Goal: Transaction & Acquisition: Purchase product/service

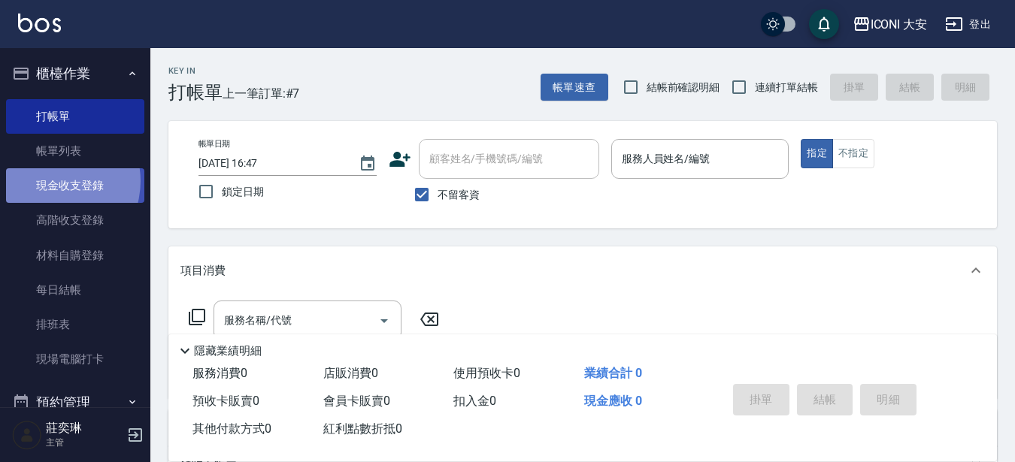
click at [53, 181] on link "現金收支登錄" at bounding box center [75, 185] width 138 height 35
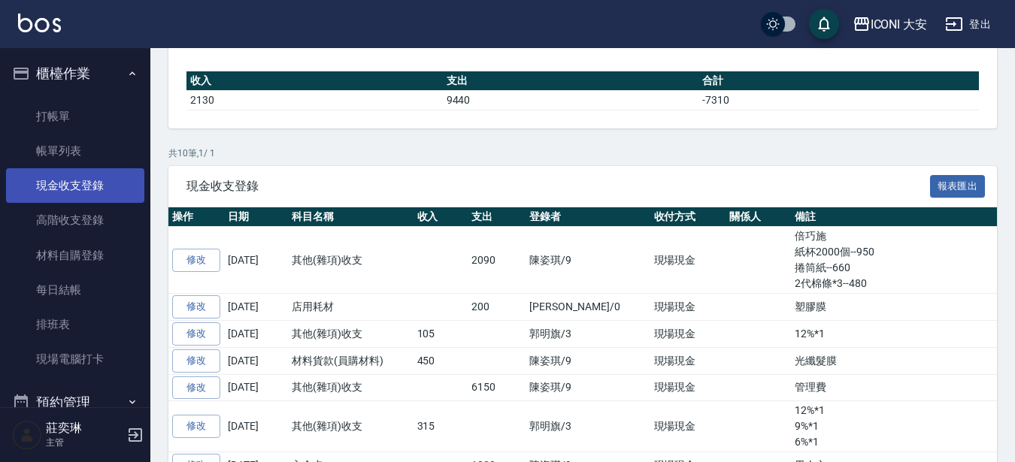
scroll to position [150, 0]
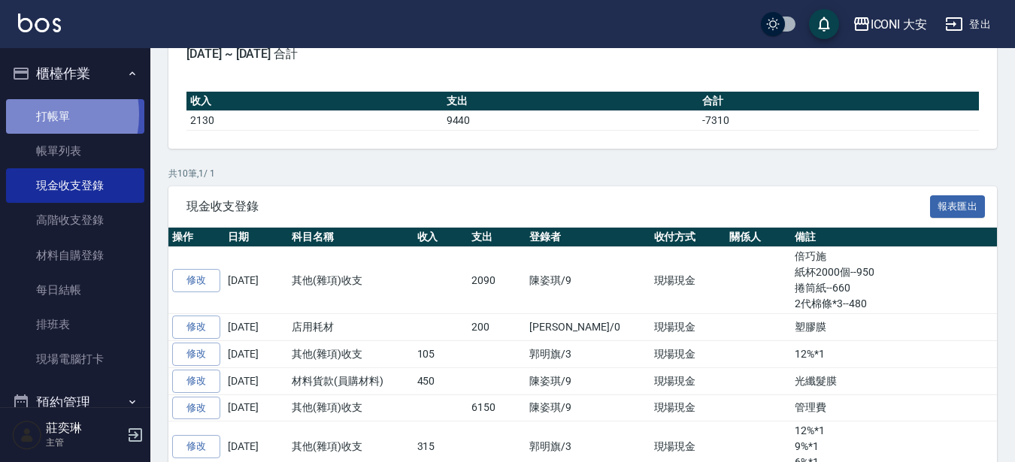
click at [34, 114] on link "打帳單" at bounding box center [75, 116] width 138 height 35
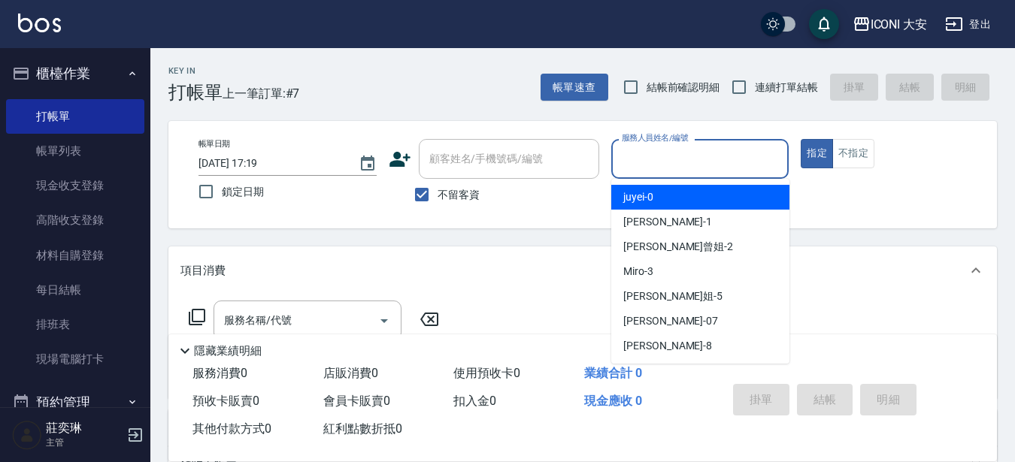
click at [687, 160] on input "服務人員姓名/編號" at bounding box center [700, 159] width 165 height 26
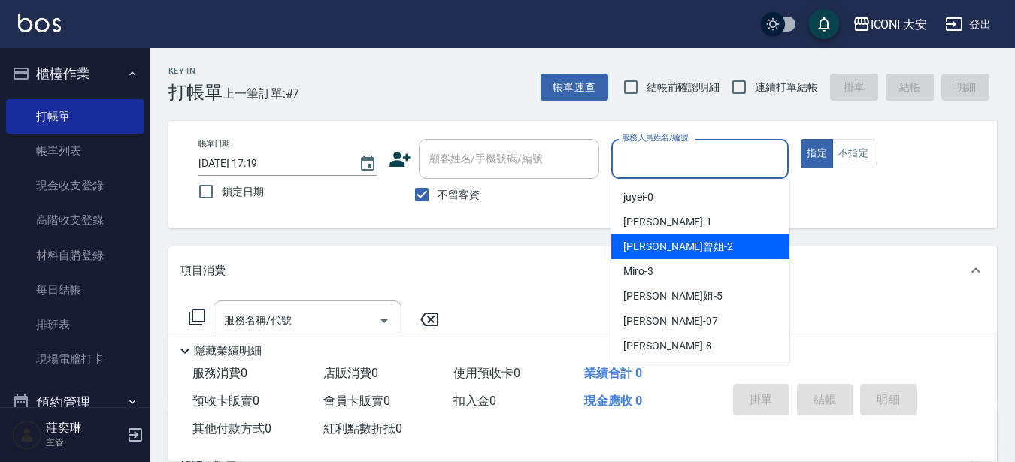
click at [676, 241] on span "[PERSON_NAME]曾姐 -2" at bounding box center [678, 247] width 110 height 16
type input "[PERSON_NAME]曾姐-2"
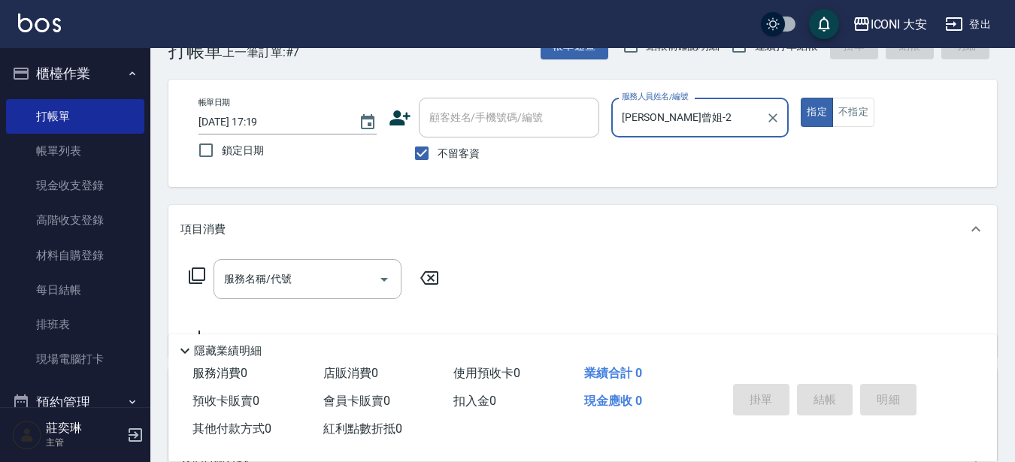
scroll to position [75, 0]
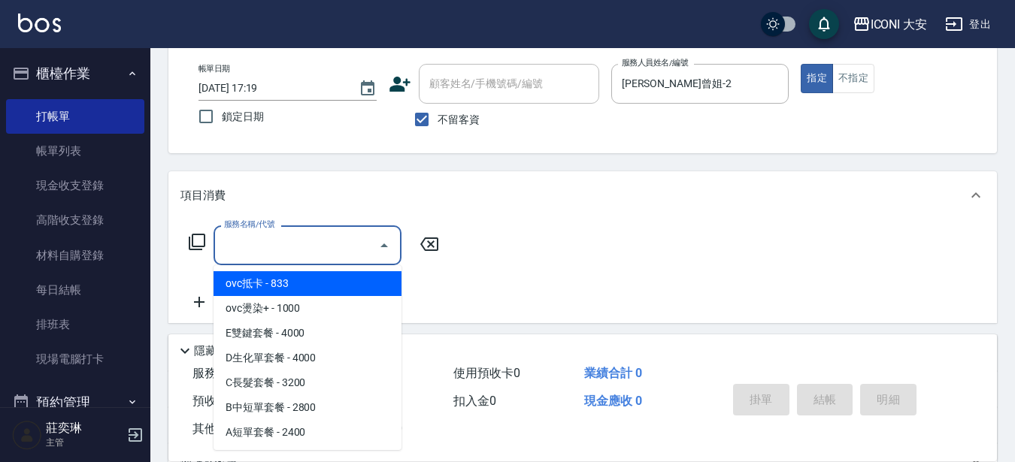
click at [305, 247] on input "服務名稱/代號" at bounding box center [296, 245] width 152 height 26
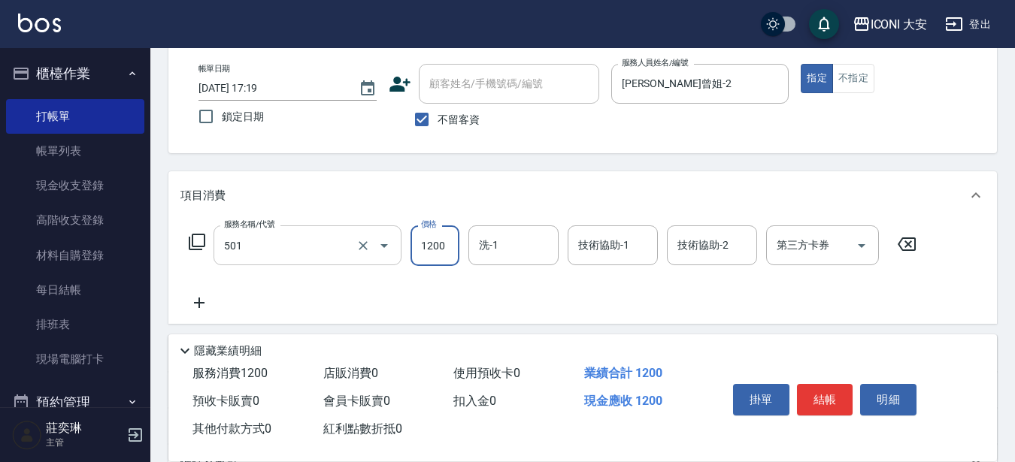
type input "染髮(501)"
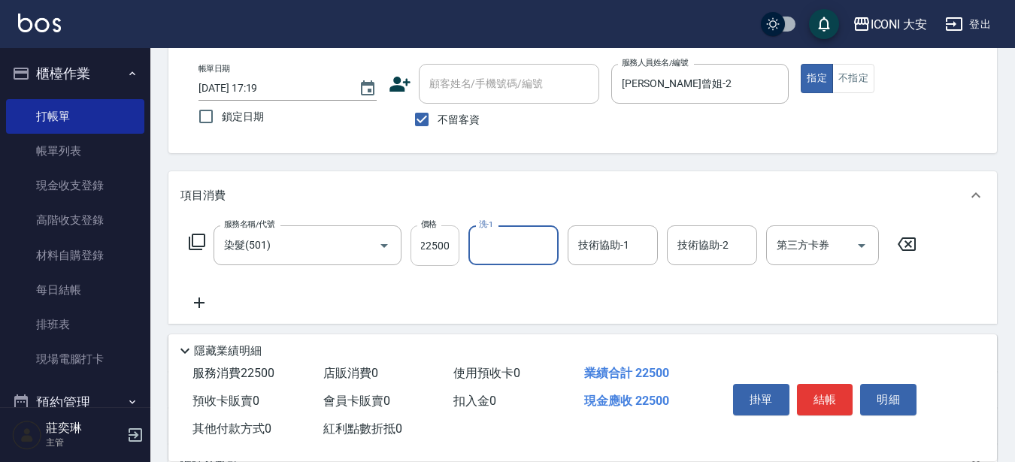
scroll to position [0, 0]
click at [449, 246] on input "22500" at bounding box center [434, 245] width 49 height 41
click at [440, 245] on input "22500" at bounding box center [434, 245] width 49 height 41
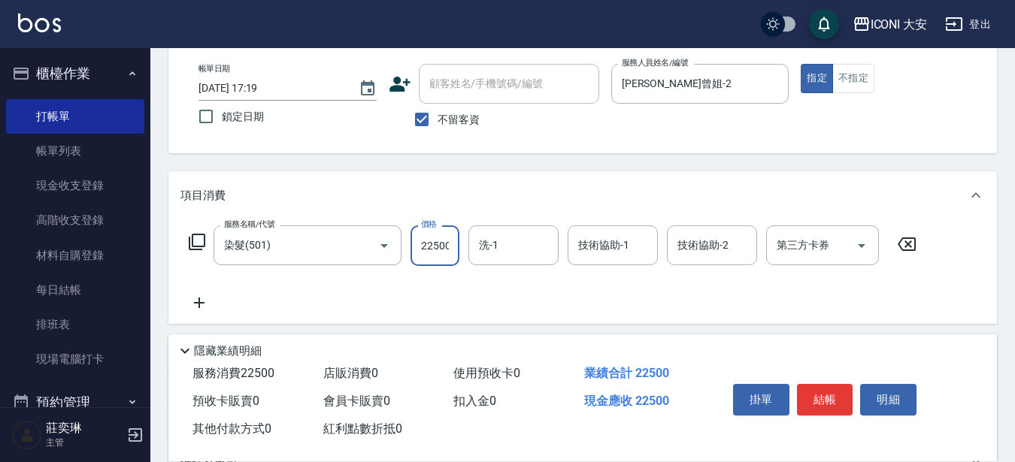
click at [449, 244] on input "22500" at bounding box center [434, 245] width 49 height 41
click at [452, 244] on input "22500" at bounding box center [434, 245] width 49 height 41
click at [428, 245] on input "22500" at bounding box center [434, 245] width 49 height 41
click at [430, 244] on input "22500" at bounding box center [434, 245] width 49 height 41
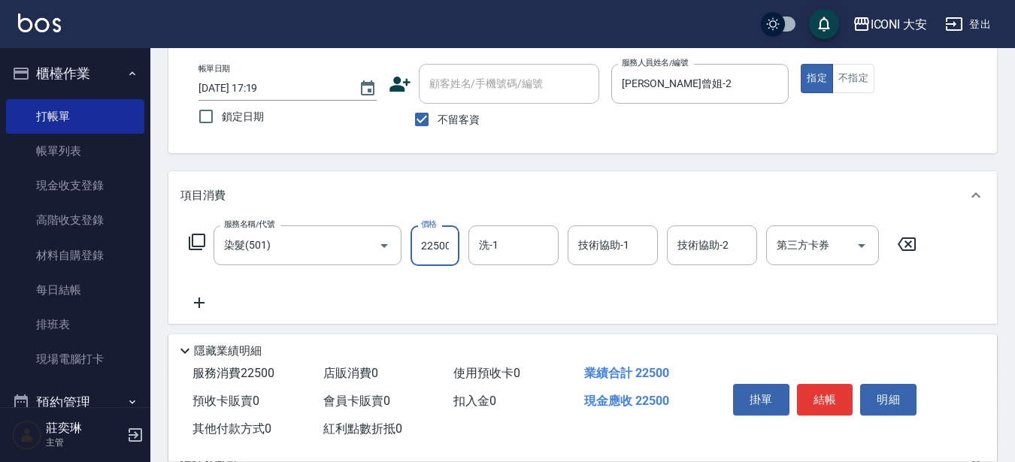
click at [426, 244] on input "22500" at bounding box center [434, 245] width 49 height 41
drag, startPoint x: 504, startPoint y: 229, endPoint x: 507, endPoint y: 244, distance: 14.5
click at [506, 236] on div "洗-1" at bounding box center [513, 245] width 90 height 40
type input "2500"
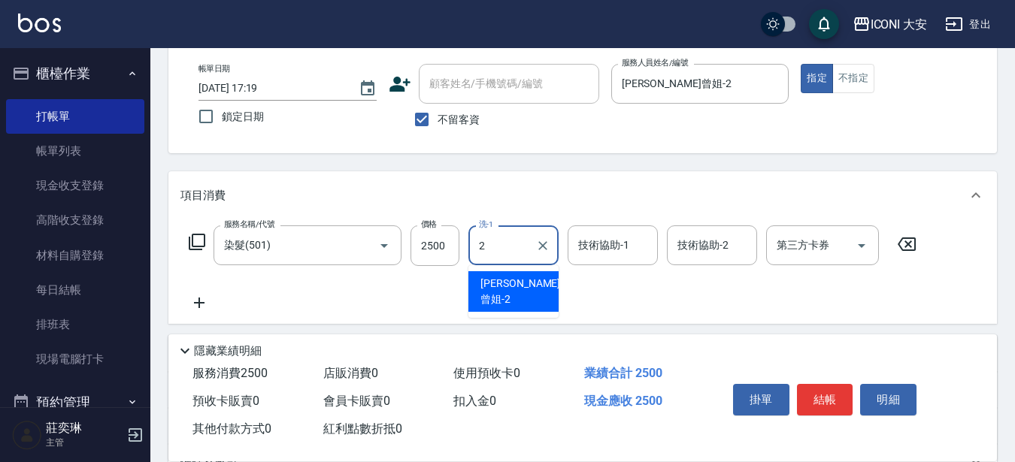
type input "[PERSON_NAME]曾姐-2"
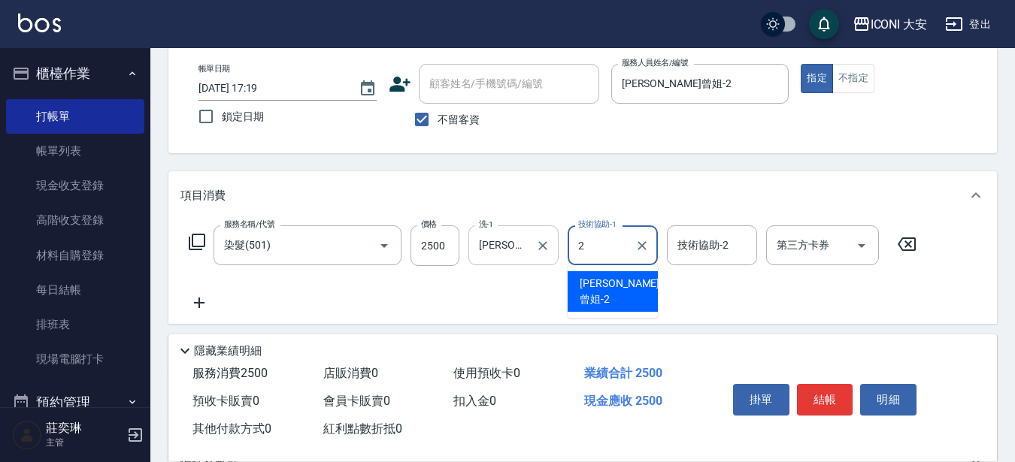
type input "[PERSON_NAME]曾姐-2"
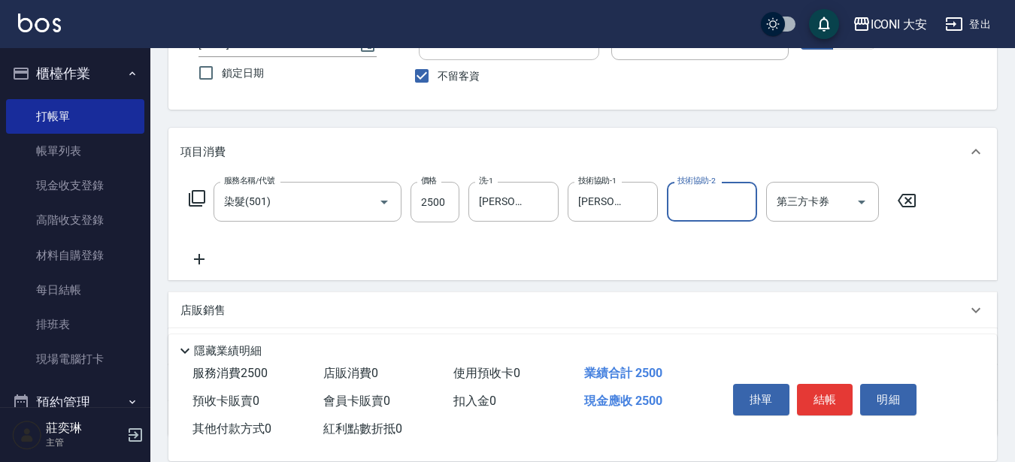
scroll to position [237, 0]
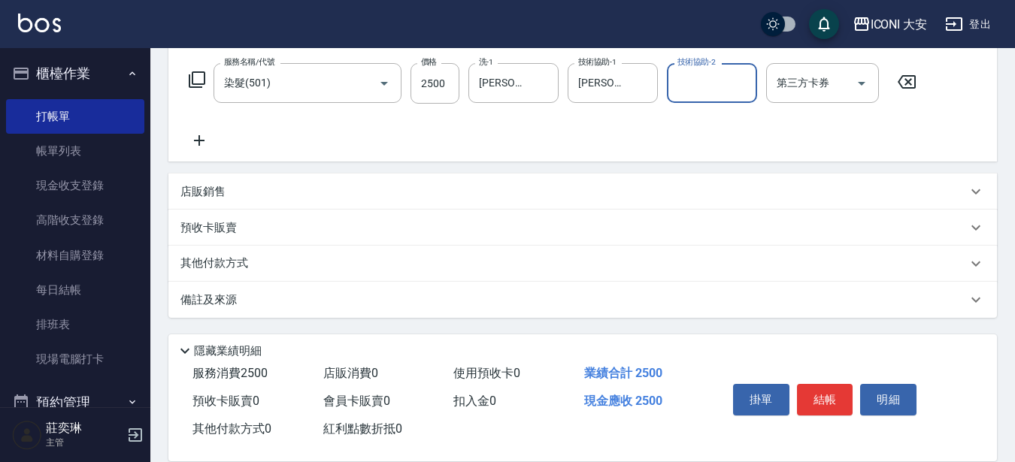
click at [824, 389] on button "結帳" at bounding box center [825, 400] width 56 height 32
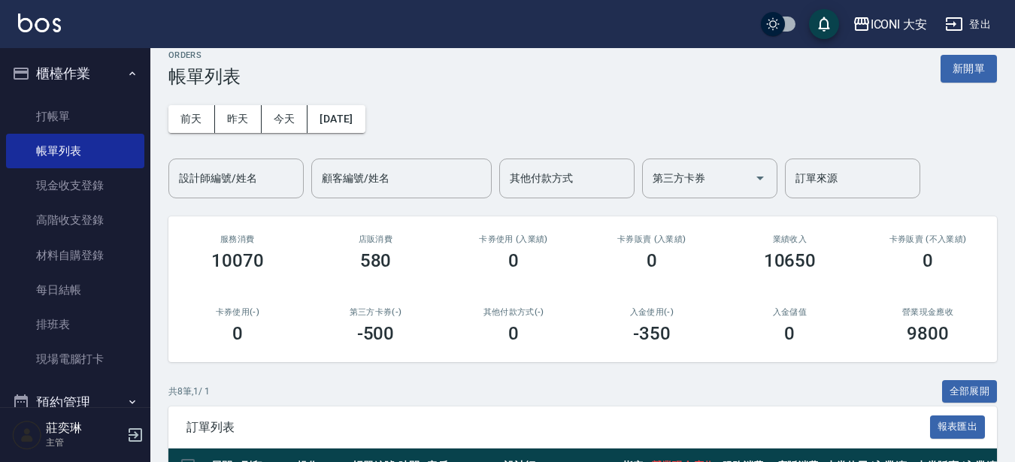
scroll to position [396, 0]
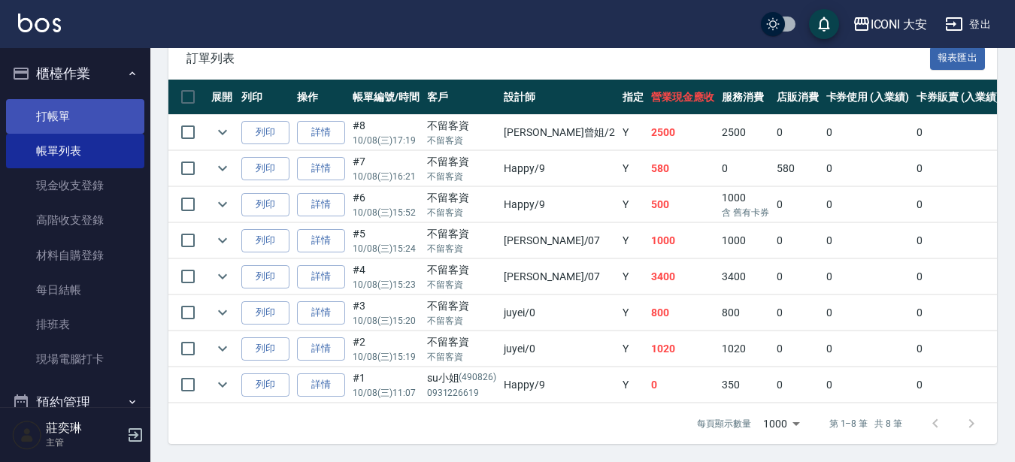
click at [77, 123] on link "打帳單" at bounding box center [75, 116] width 138 height 35
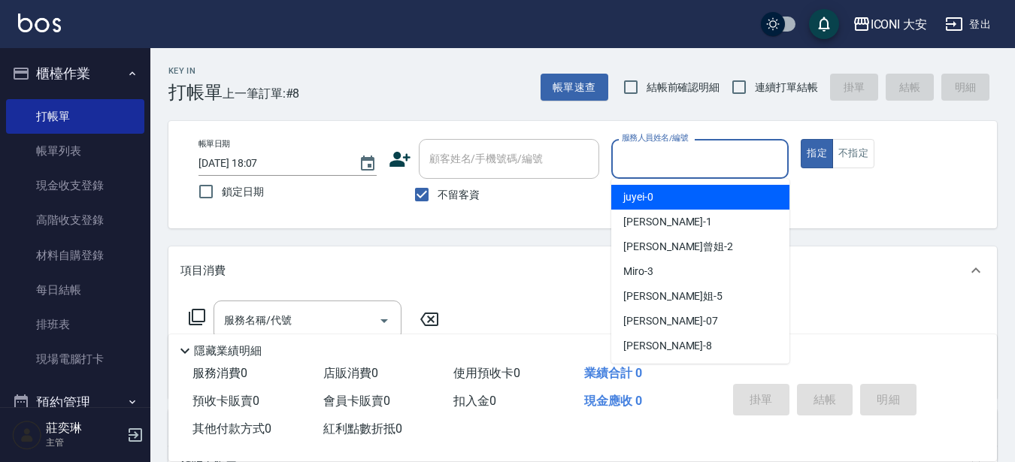
click at [685, 151] on input "服務人員姓名/編號" at bounding box center [700, 159] width 165 height 26
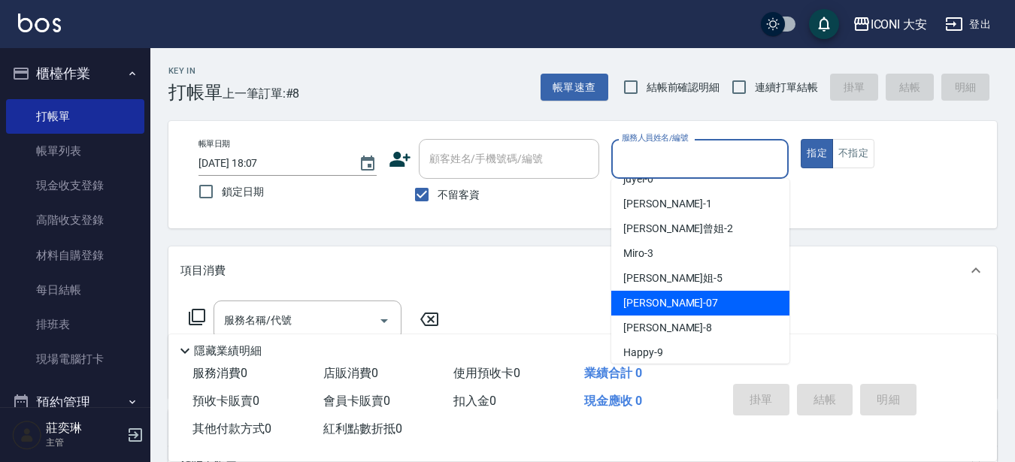
scroll to position [26, 0]
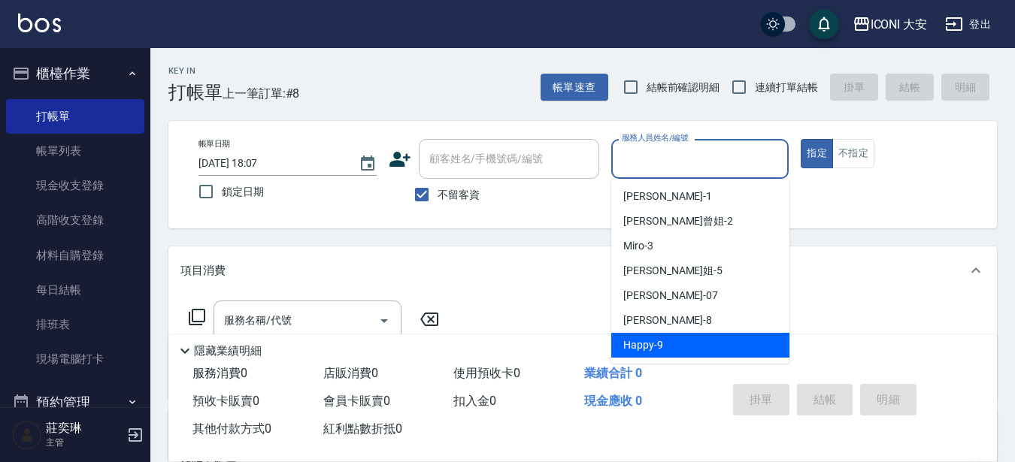
click at [644, 344] on span "Happy -9" at bounding box center [643, 345] width 40 height 16
type input "Happy-9"
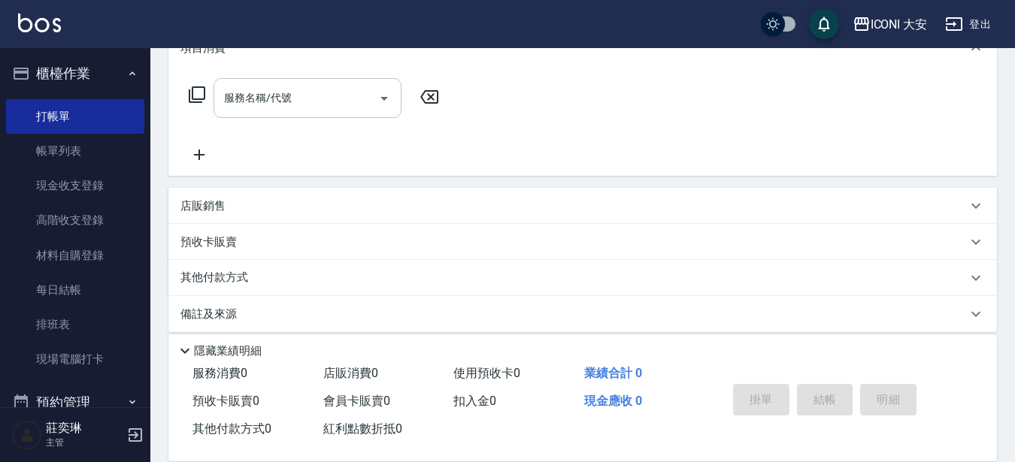
scroll to position [225, 0]
click at [199, 86] on icon at bounding box center [197, 92] width 18 height 18
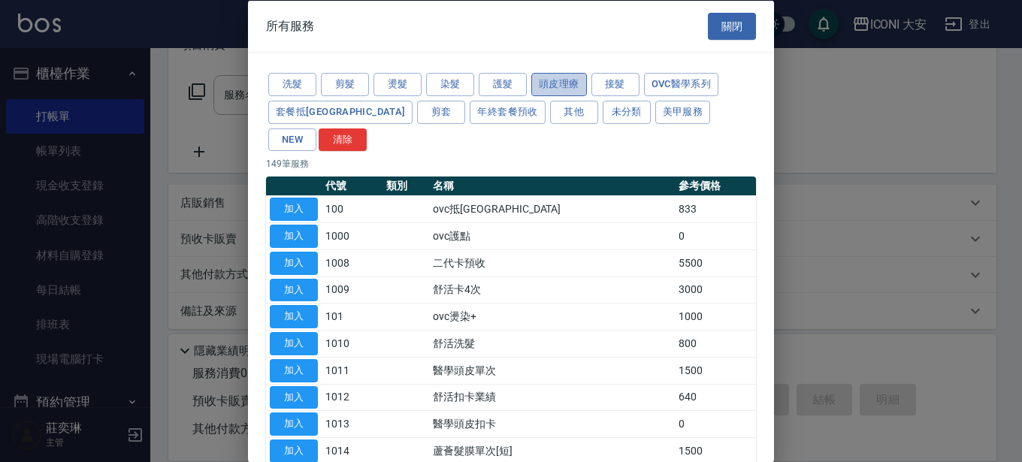
click at [567, 88] on button "頭皮理療" at bounding box center [559, 84] width 56 height 23
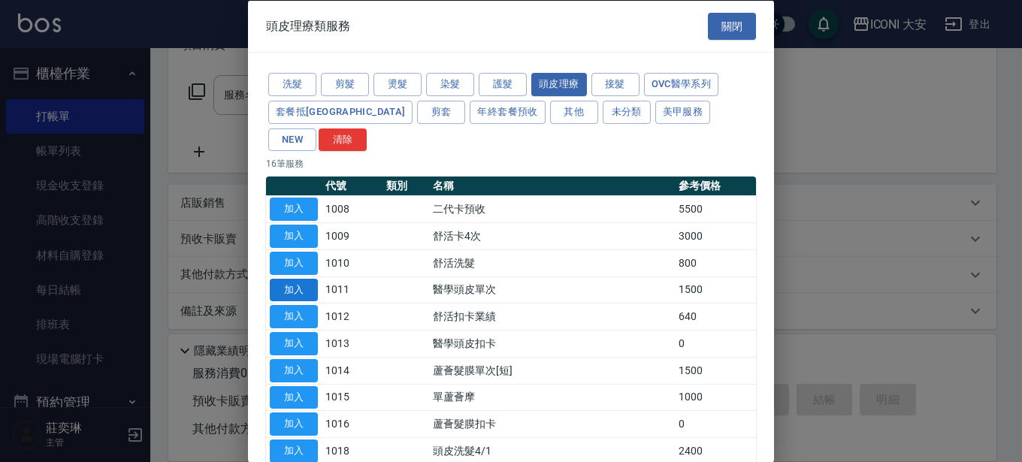
click at [292, 278] on button "加入" at bounding box center [294, 289] width 48 height 23
type input "醫學頭皮單次(1011)"
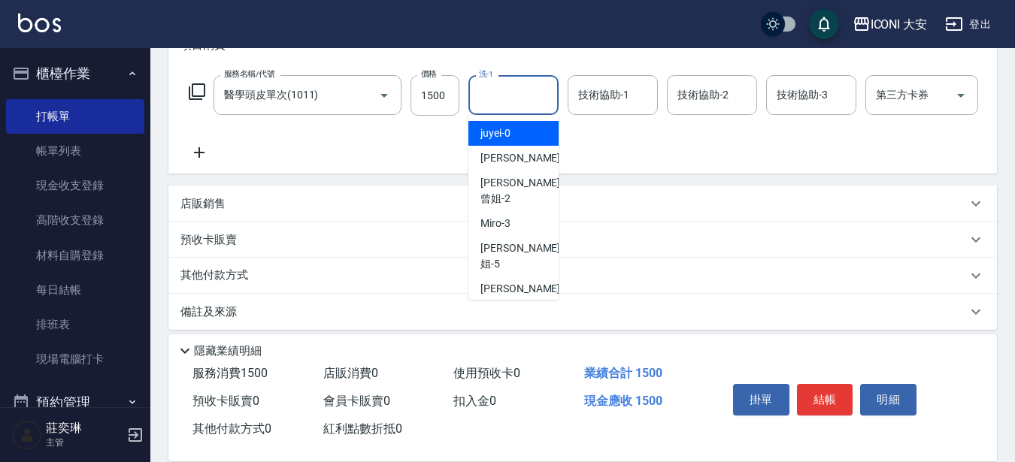
click at [520, 99] on input "洗-1" at bounding box center [513, 95] width 77 height 26
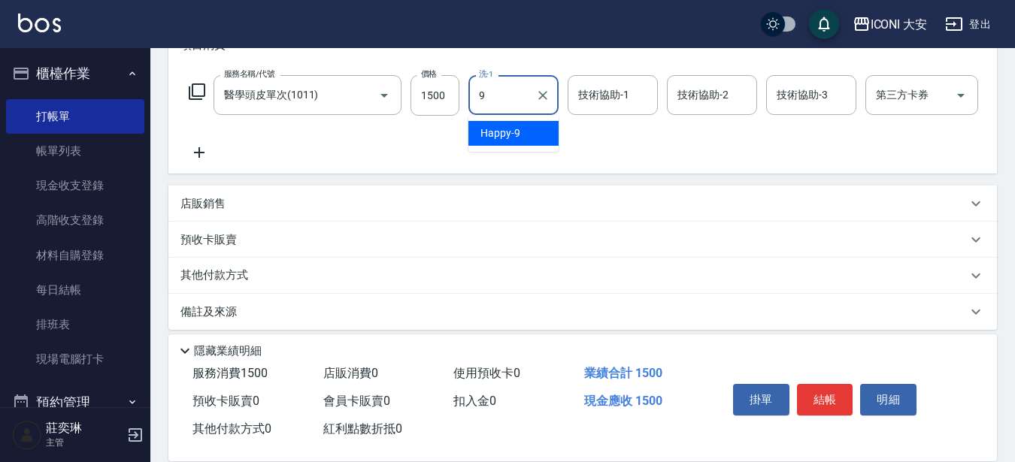
type input "Happy-9"
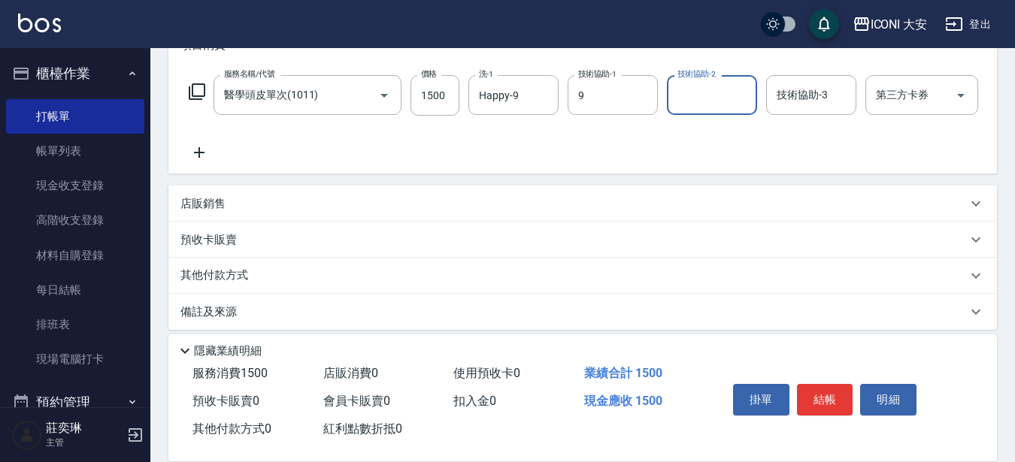
type input "Happy-9"
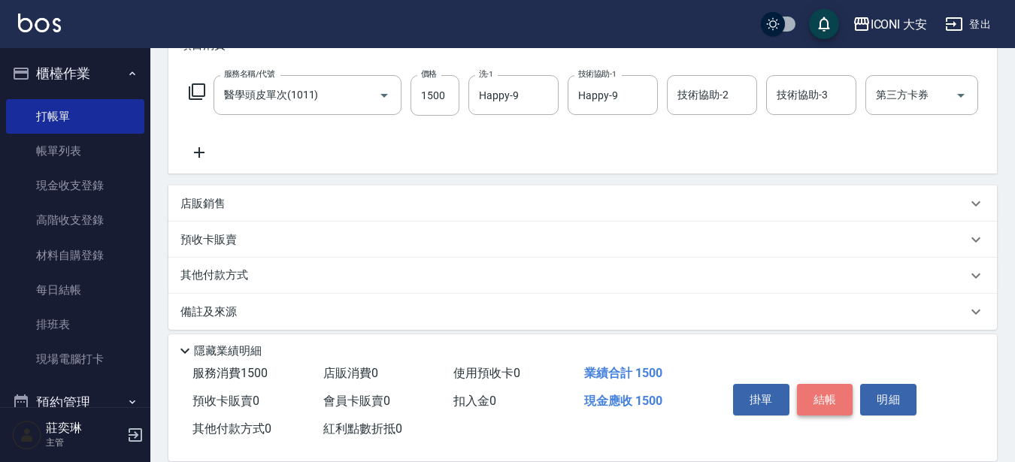
click at [824, 399] on button "結帳" at bounding box center [825, 400] width 56 height 32
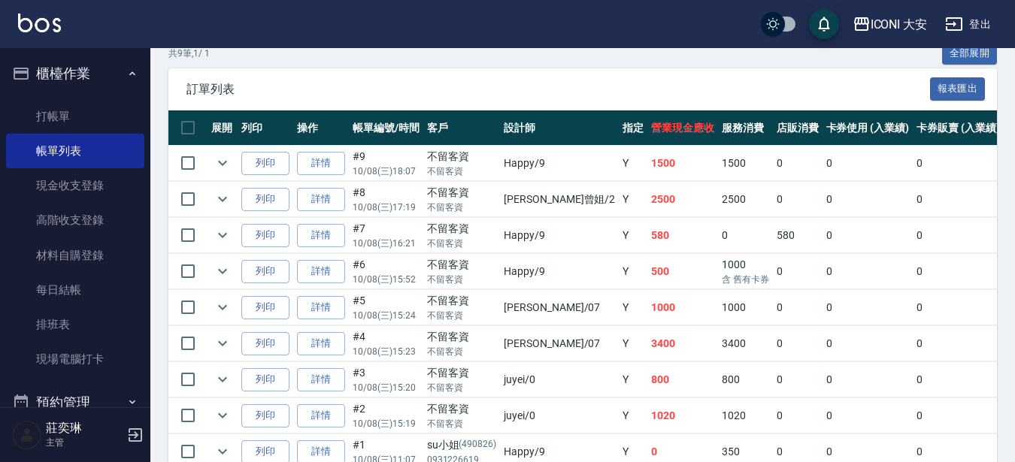
scroll to position [432, 0]
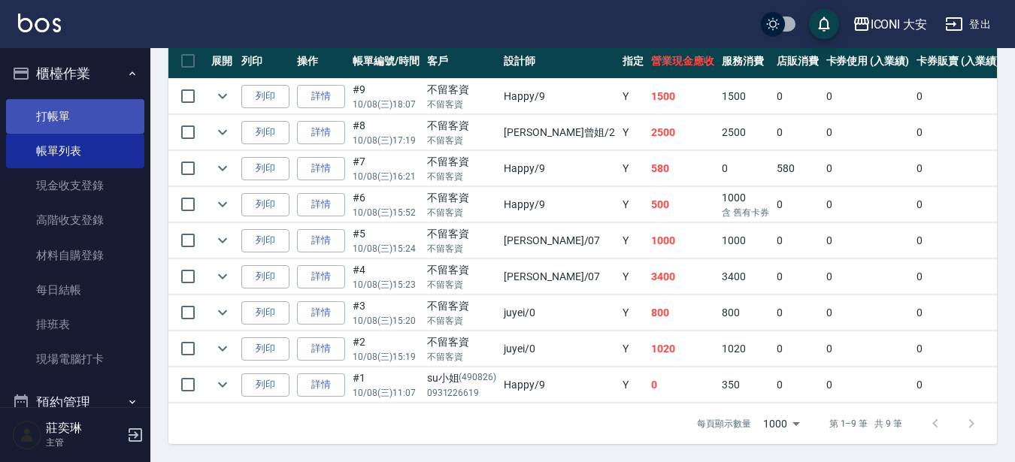
click at [77, 114] on link "打帳單" at bounding box center [75, 116] width 138 height 35
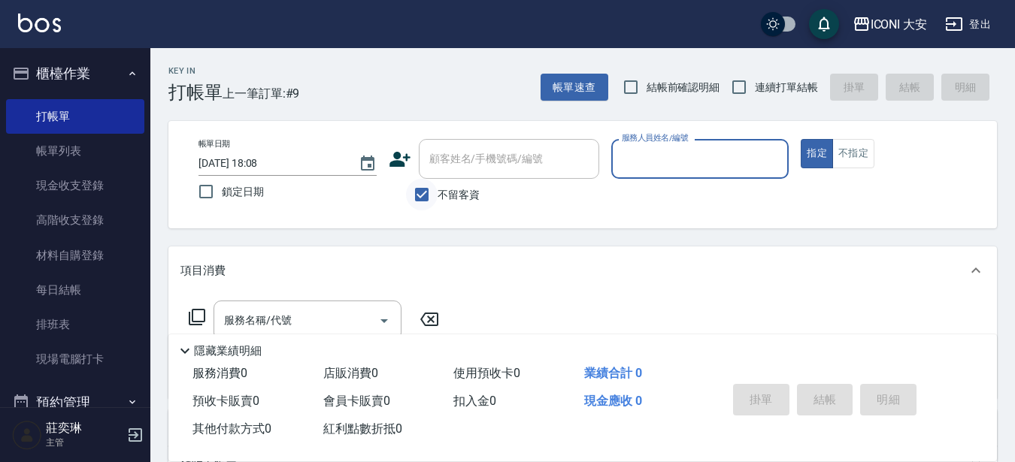
drag, startPoint x: 421, startPoint y: 193, endPoint x: 435, endPoint y: 186, distance: 16.1
click at [428, 190] on input "不留客資" at bounding box center [422, 195] width 32 height 32
checkbox input "false"
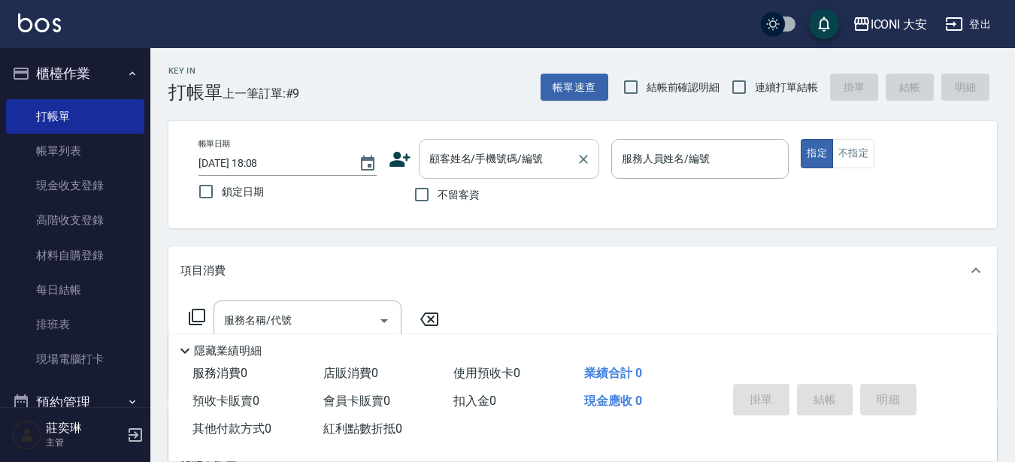
click at [458, 168] on input "顧客姓名/手機號碼/編號" at bounding box center [497, 159] width 144 height 26
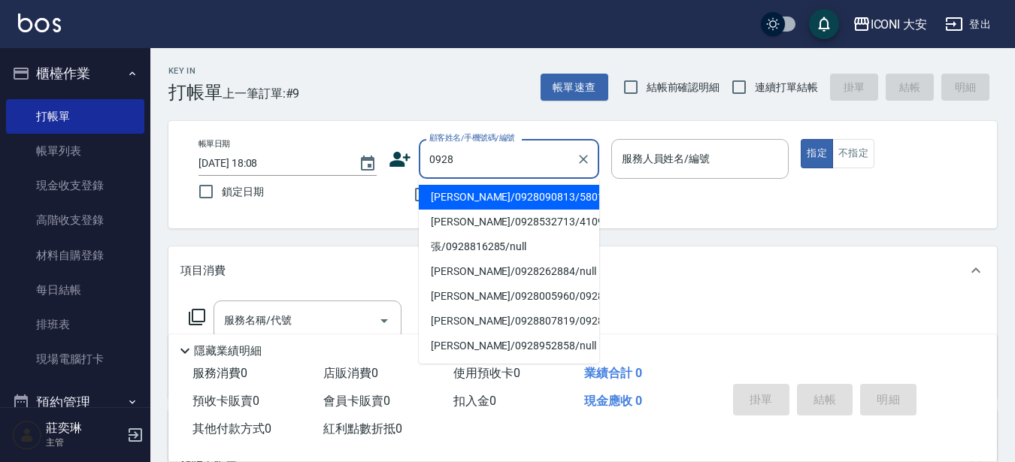
click at [524, 206] on li "[PERSON_NAME]/0928090813/580124" at bounding box center [509, 197] width 180 height 25
type input "[PERSON_NAME]/0928090813/580124"
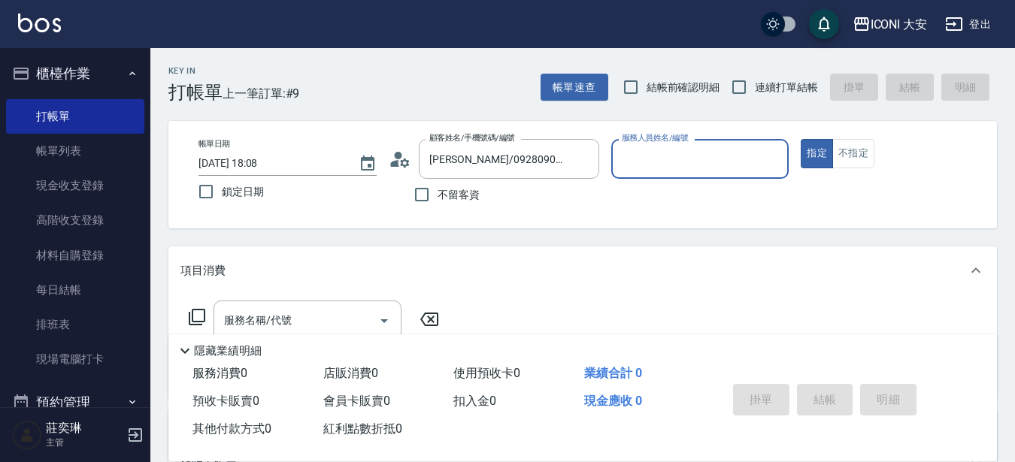
type input "Happy-9"
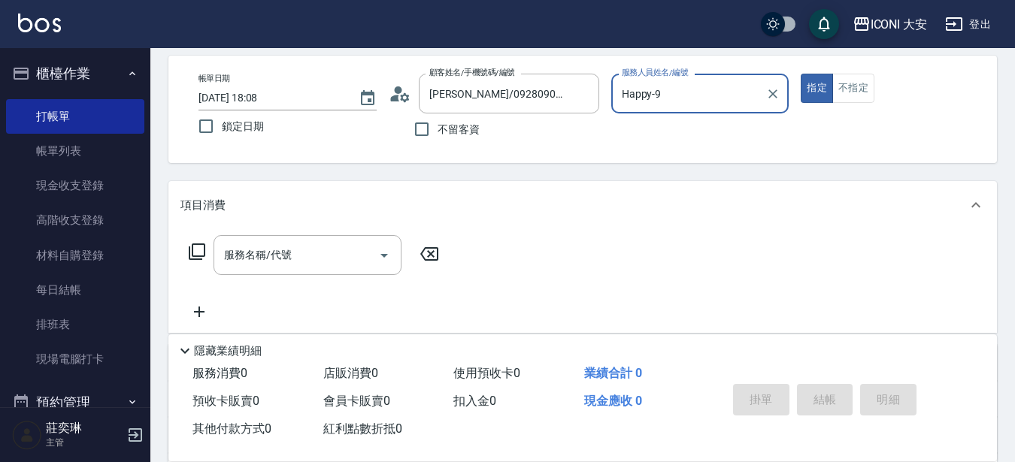
scroll to position [150, 0]
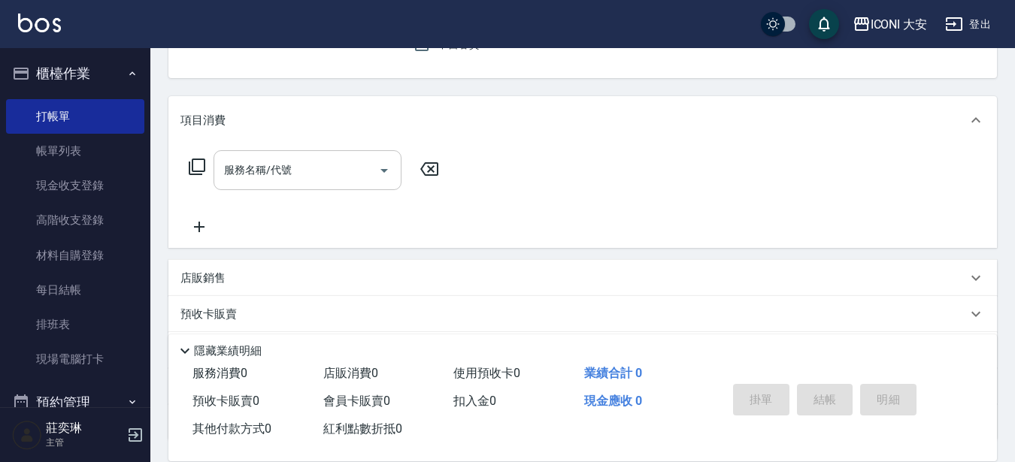
click at [320, 176] on input "服務名稱/代號" at bounding box center [296, 170] width 152 height 26
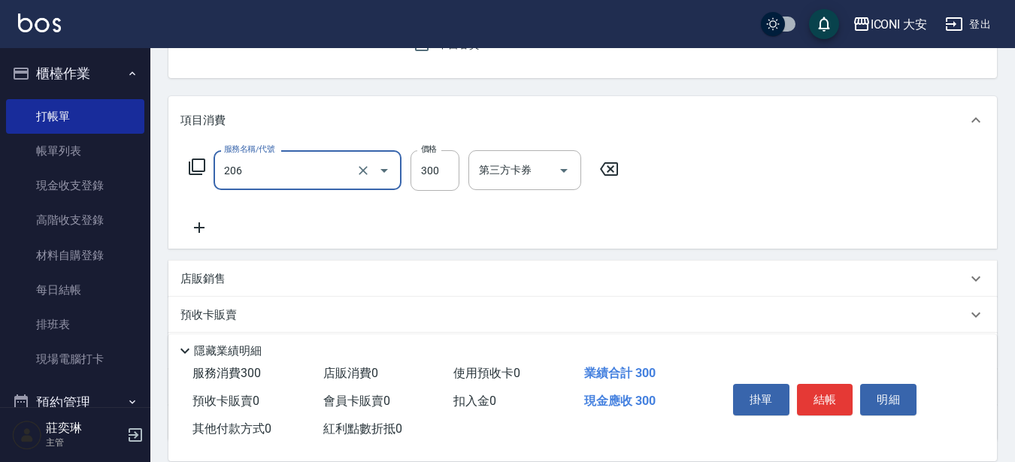
type input "洗髮(206)"
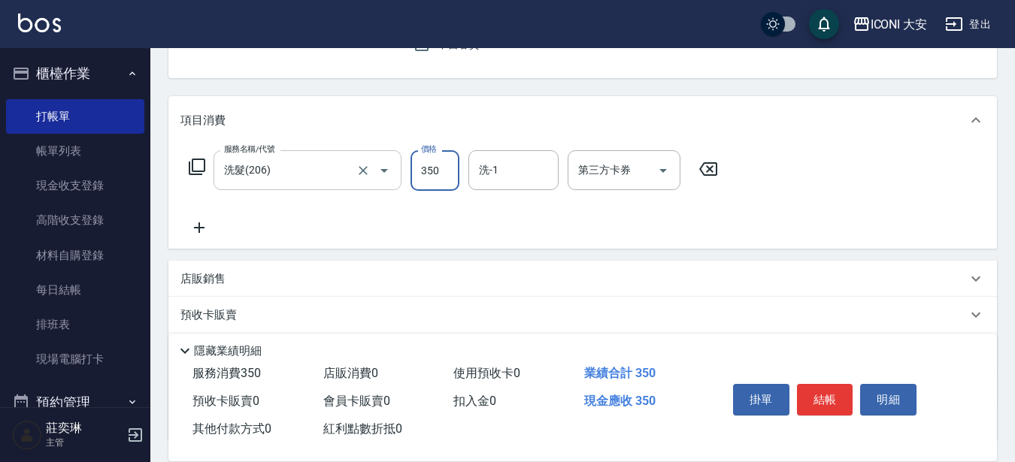
type input "350"
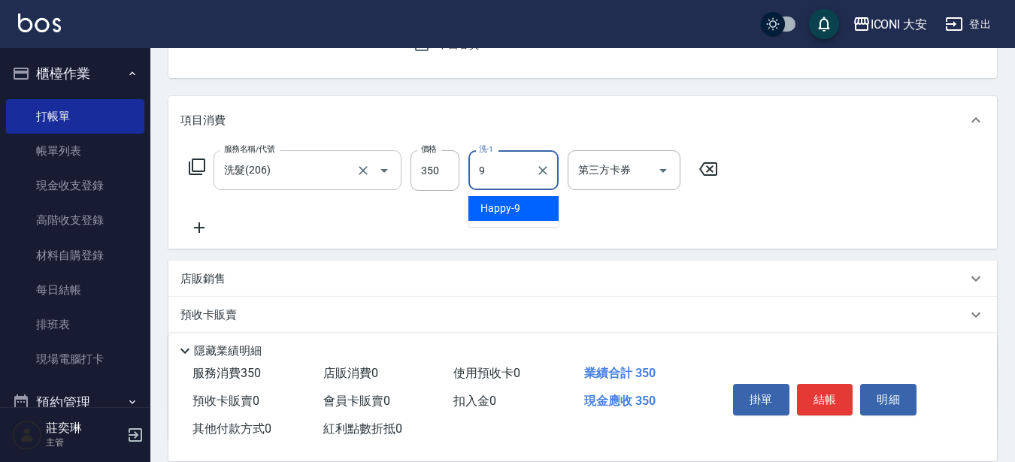
type input "Happy-9"
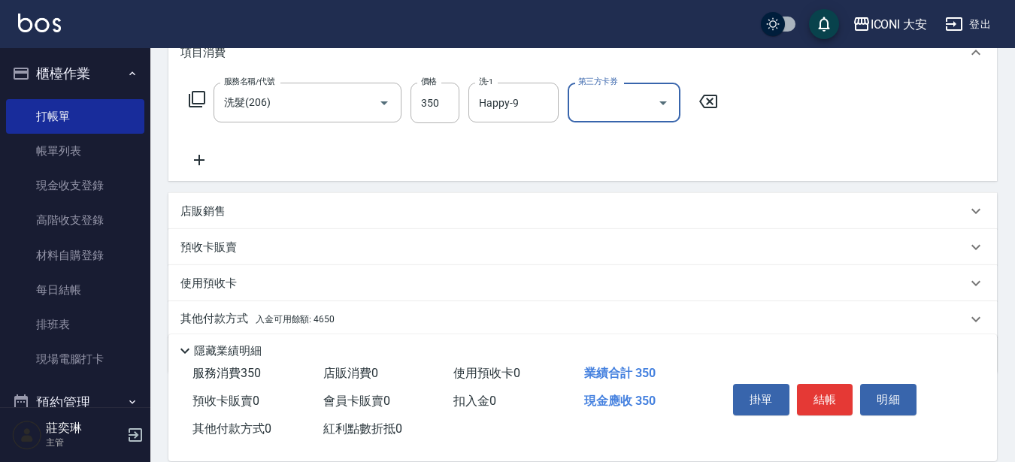
scroll to position [274, 0]
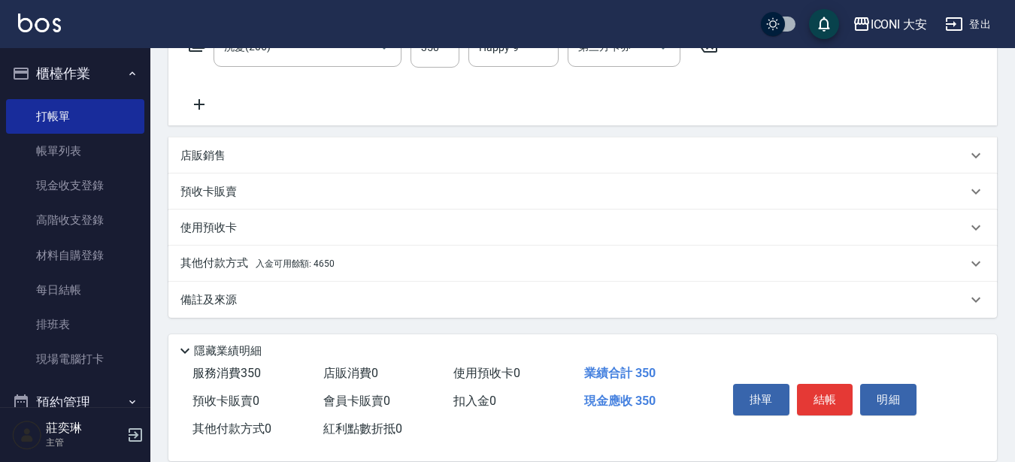
click at [349, 267] on div "其他付款方式 入金可用餘額: 4650" at bounding box center [573, 264] width 786 height 17
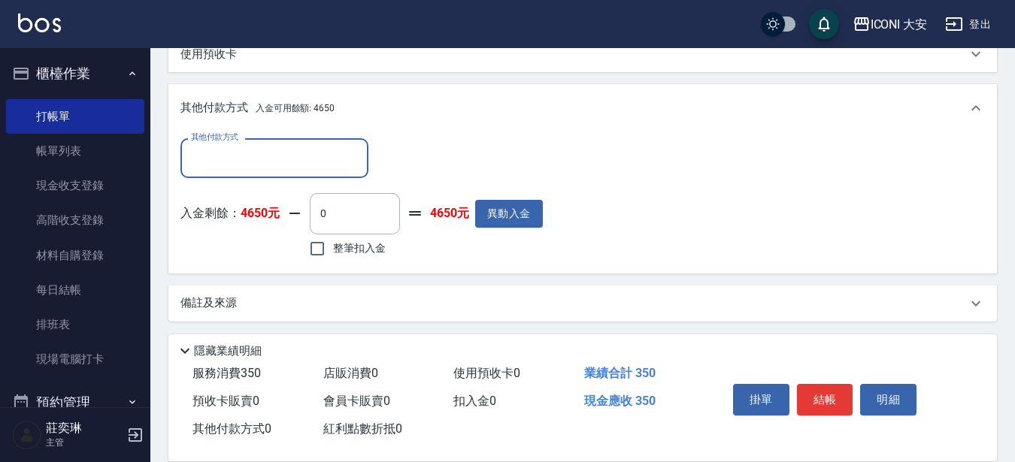
scroll to position [451, 0]
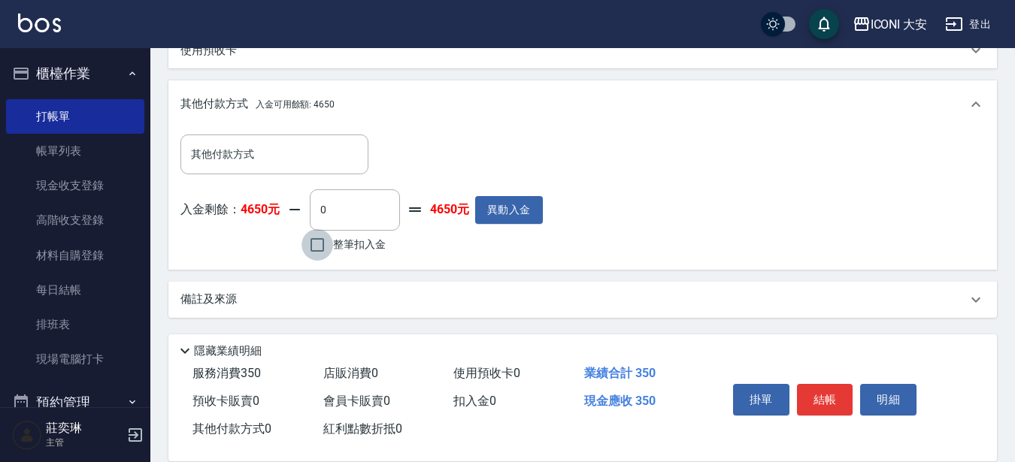
click at [307, 249] on input "整筆扣入金" at bounding box center [317, 245] width 32 height 32
checkbox input "true"
type input "350"
click at [808, 392] on button "結帳" at bounding box center [825, 400] width 56 height 32
